Goal: Find specific page/section: Find specific page/section

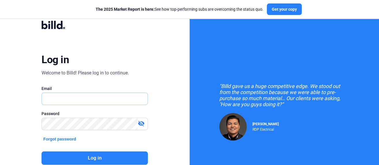
click at [82, 97] on input "text" at bounding box center [92, 99] width 100 height 12
type input "[EMAIL_ADDRESS][DOMAIN_NAME]"
click at [99, 155] on button "Log in" at bounding box center [94, 157] width 106 height 13
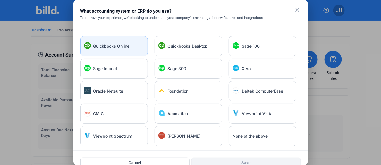
click at [103, 50] on div "Quickbooks Online" at bounding box center [114, 46] width 68 height 20
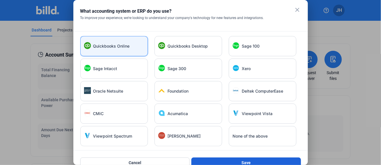
click at [246, 160] on button "Save" at bounding box center [246, 162] width 110 height 10
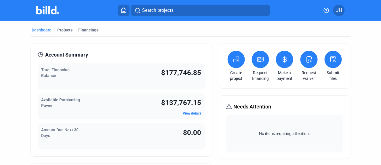
click at [145, 11] on span "Search projects" at bounding box center [157, 10] width 31 height 7
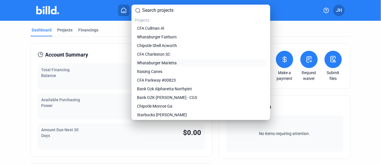
click at [172, 62] on span "Whataburger Marietta" at bounding box center [157, 63] width 40 height 6
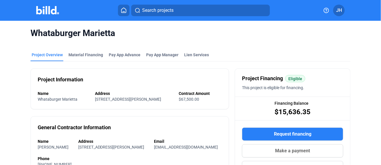
click at [31, 70] on div "Project Information Name Whataburger Marietta Address [STREET_ADDRESS][PERSON_N…" at bounding box center [130, 88] width 199 height 41
click at [31, 70] on body "We value your privacy We use cookies to enhance your browsing experience, serve…" at bounding box center [190, 82] width 381 height 165
